Goal: Information Seeking & Learning: Learn about a topic

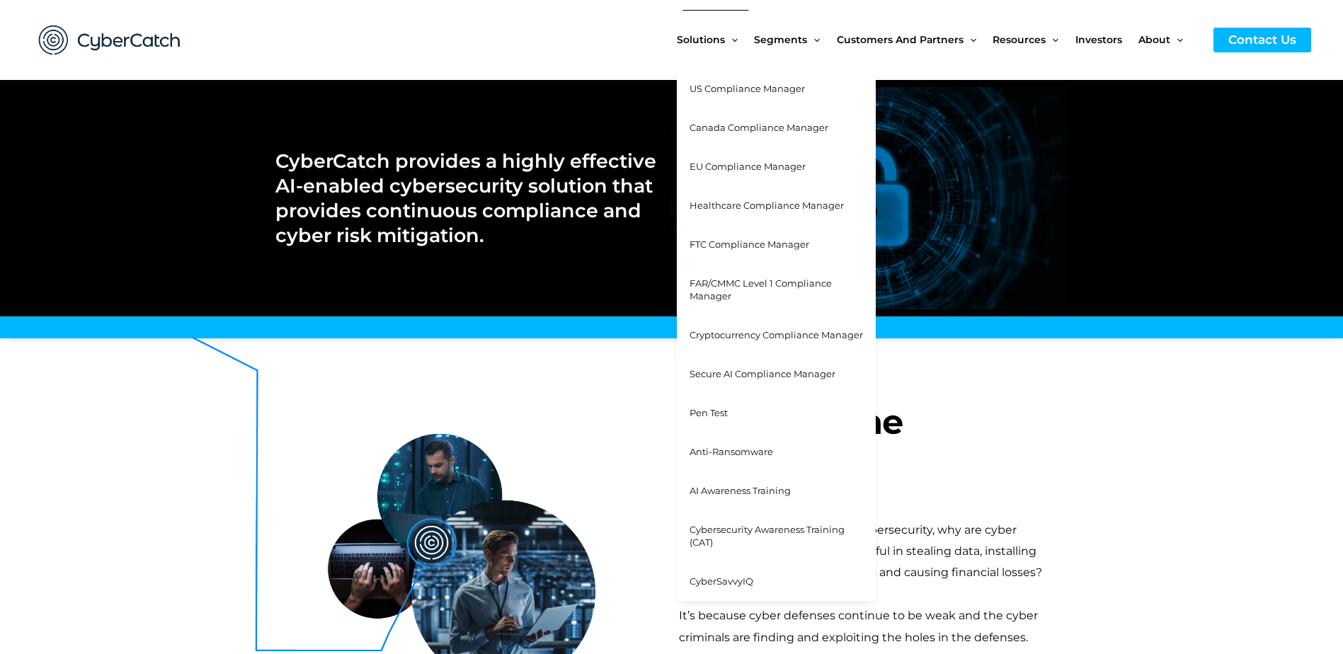
click at [751, 205] on span "Healthcare Compliance Manager" at bounding box center [767, 205] width 154 height 11
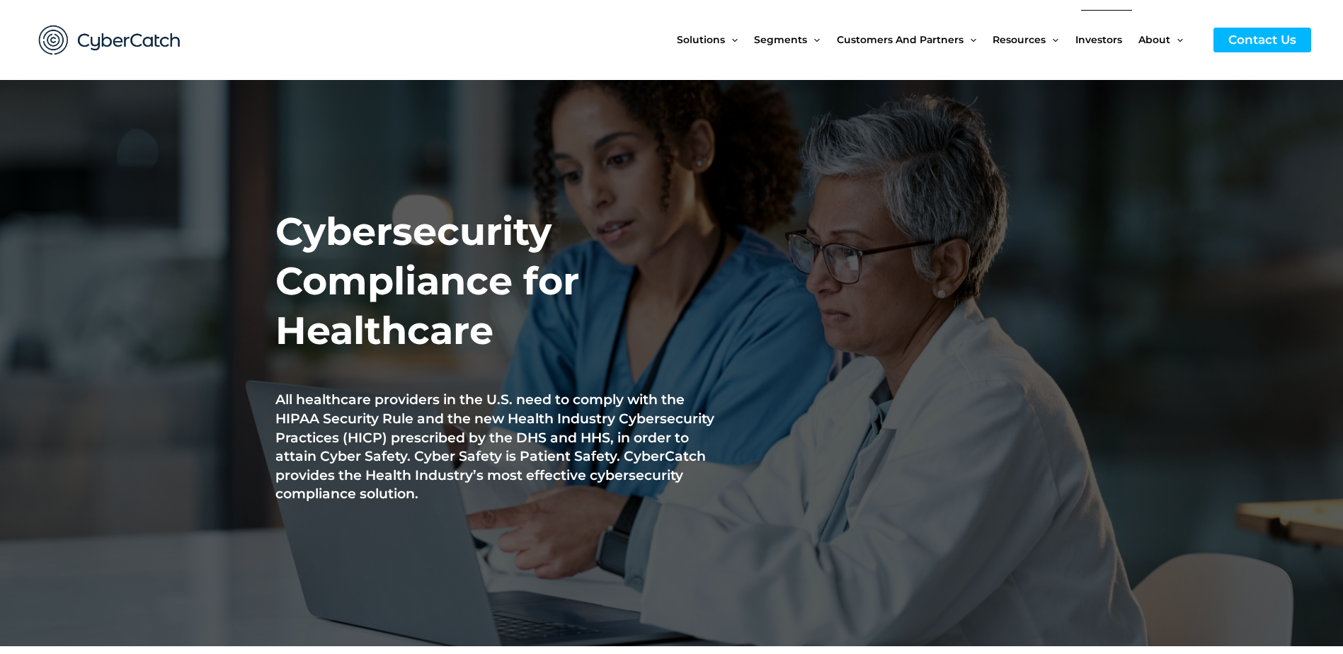
click at [1088, 39] on span "Investors" at bounding box center [1099, 39] width 47 height 59
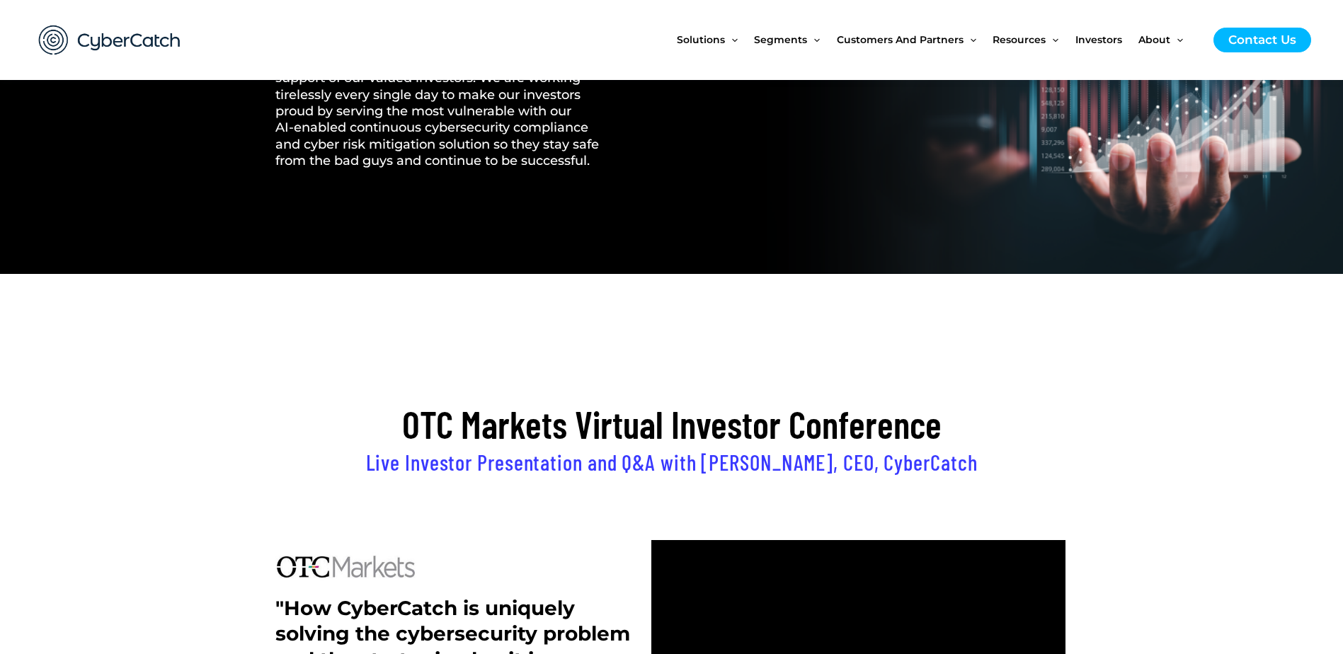
scroll to position [142, 0]
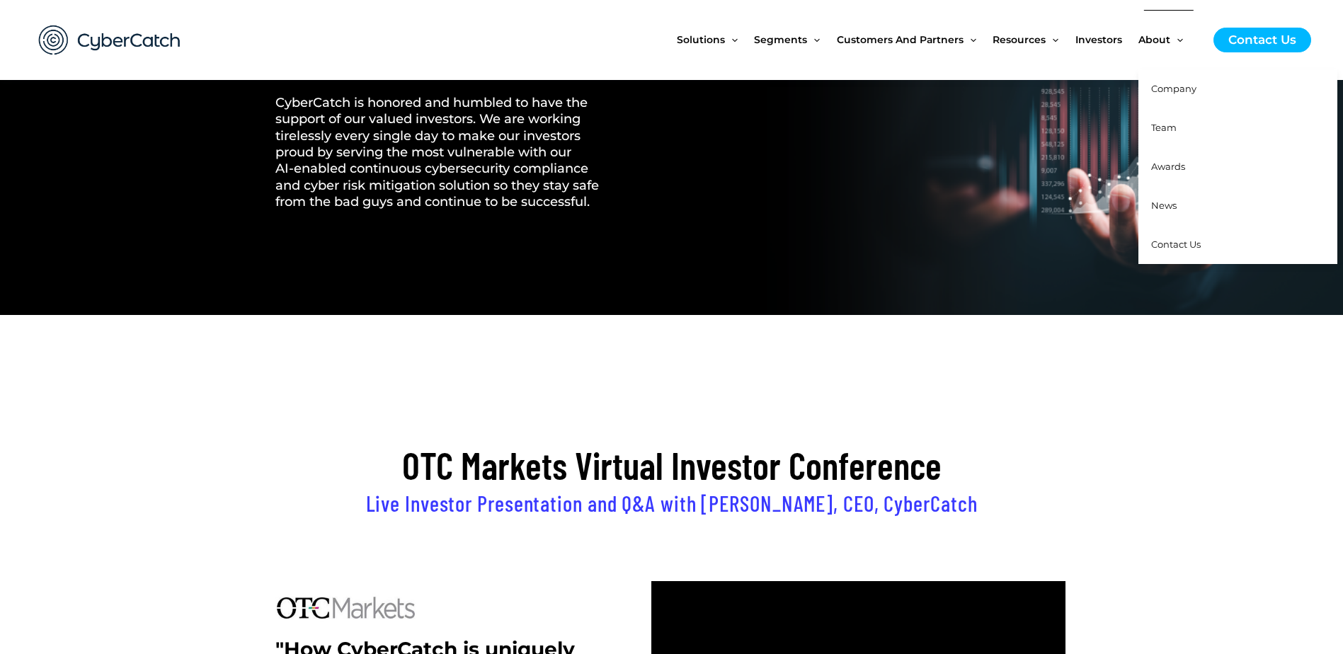
click at [1163, 42] on span "About" at bounding box center [1155, 39] width 32 height 59
click at [1180, 40] on icon "Menu Toggle" at bounding box center [1181, 41] width 6 height 6
click at [1169, 125] on span "Team" at bounding box center [1163, 127] width 25 height 11
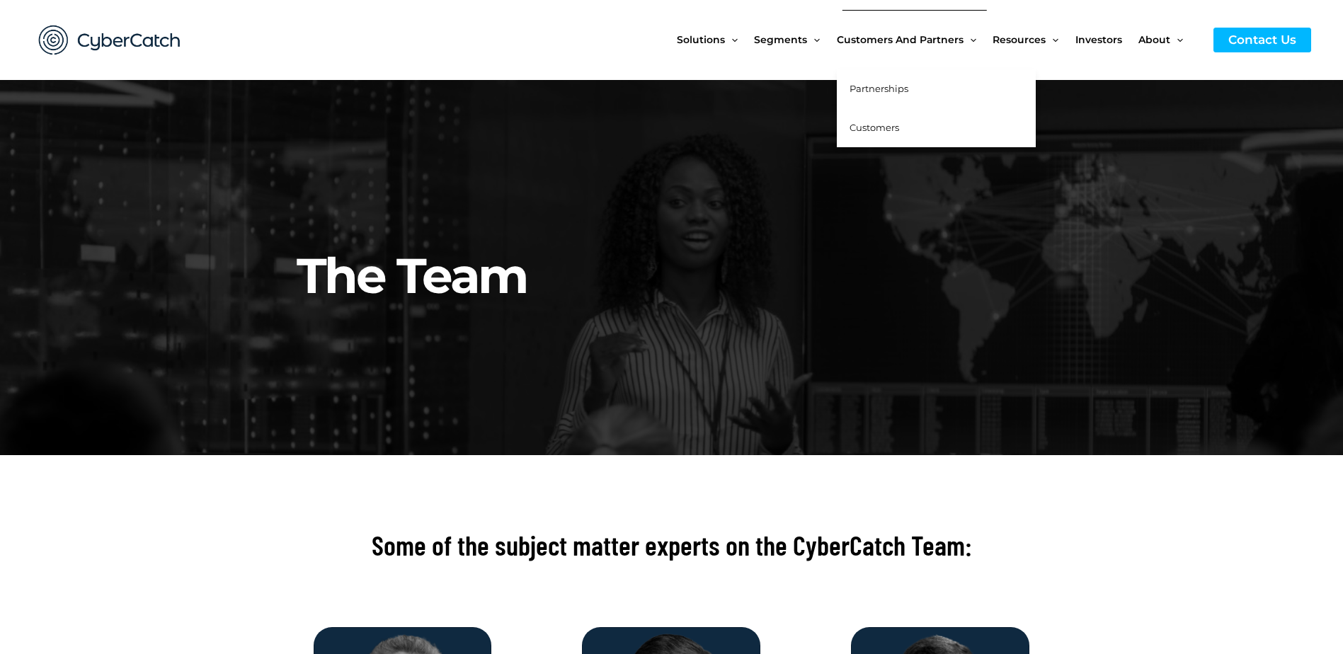
click at [884, 124] on span "Customers" at bounding box center [875, 127] width 50 height 11
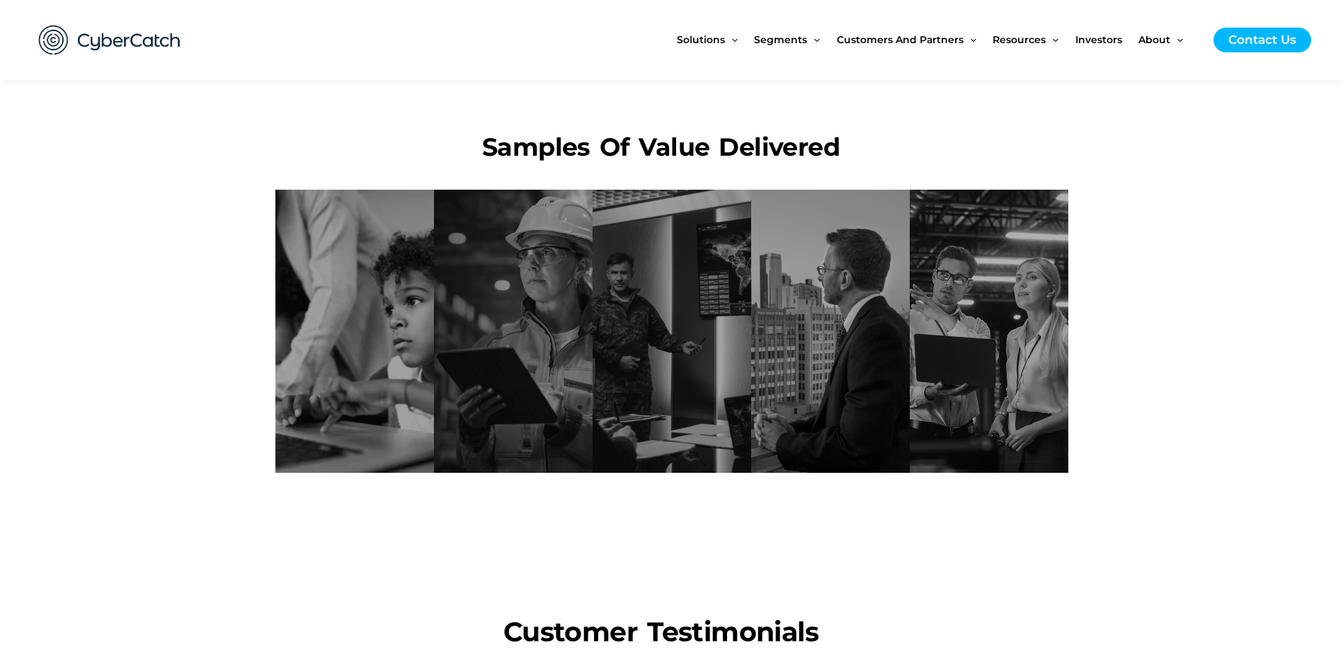
scroll to position [230, 0]
